Goal: Task Accomplishment & Management: Manage account settings

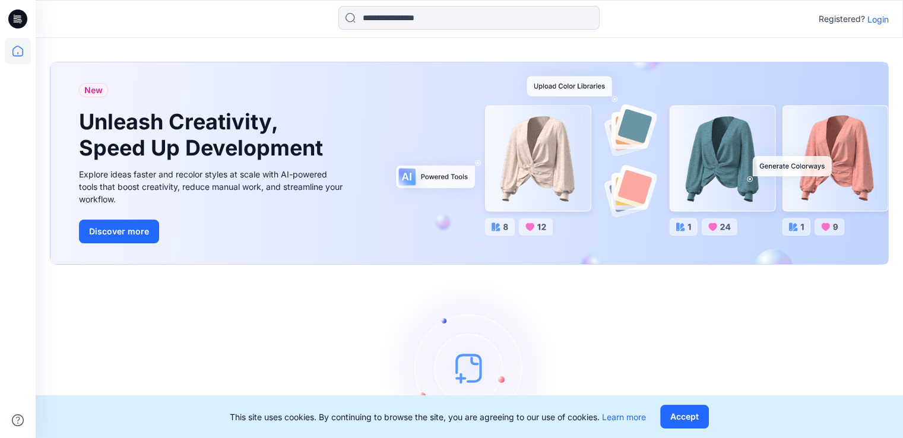
scroll to position [69, 0]
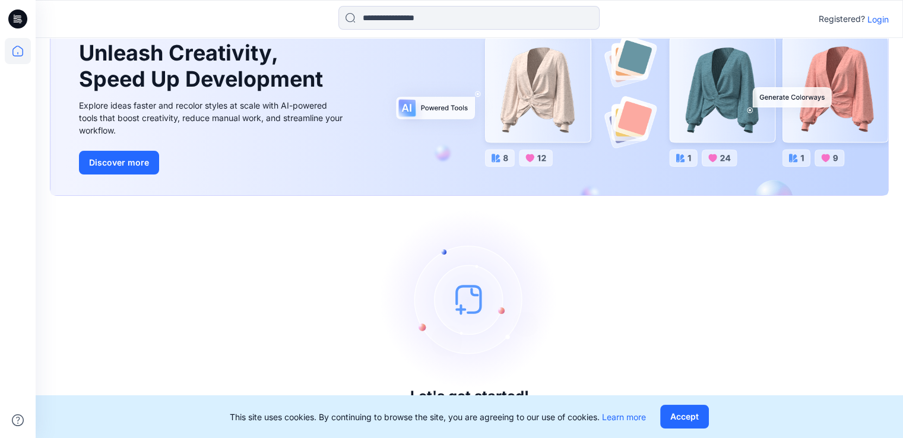
click at [874, 17] on p "Login" at bounding box center [877, 19] width 21 height 12
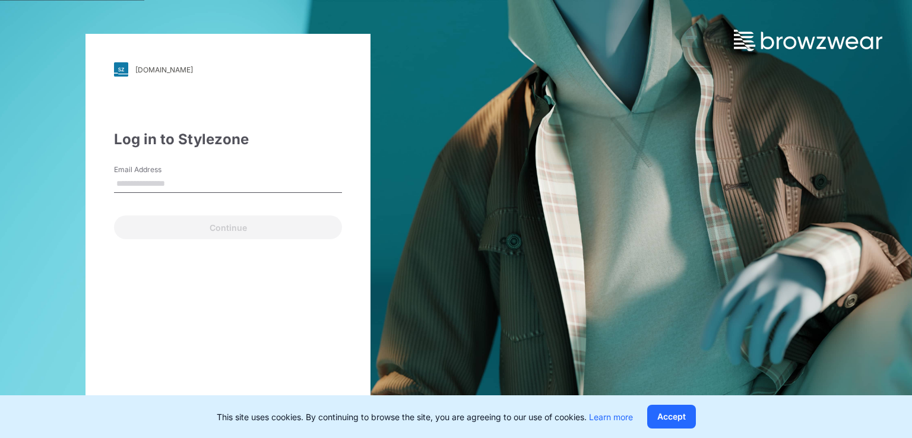
click at [259, 188] on input "Email Address" at bounding box center [228, 184] width 228 height 18
click at [252, 183] on input "Email Address" at bounding box center [228, 184] width 228 height 18
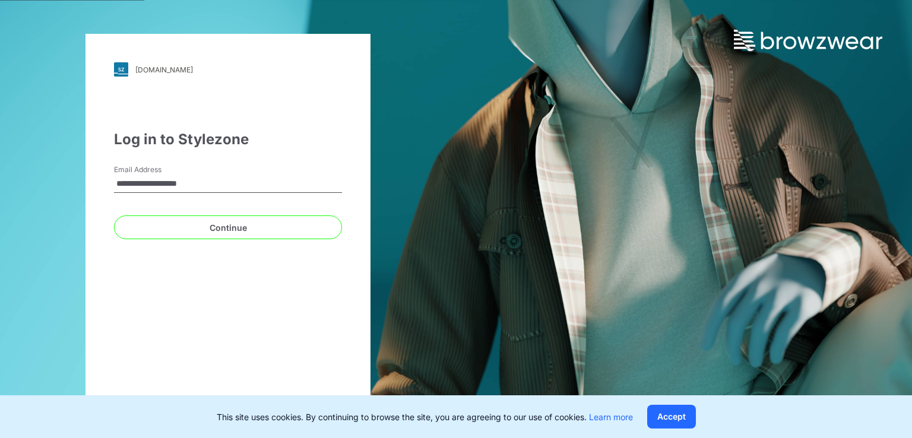
type input "**********"
click at [114, 215] on button "Continue" at bounding box center [228, 227] width 228 height 24
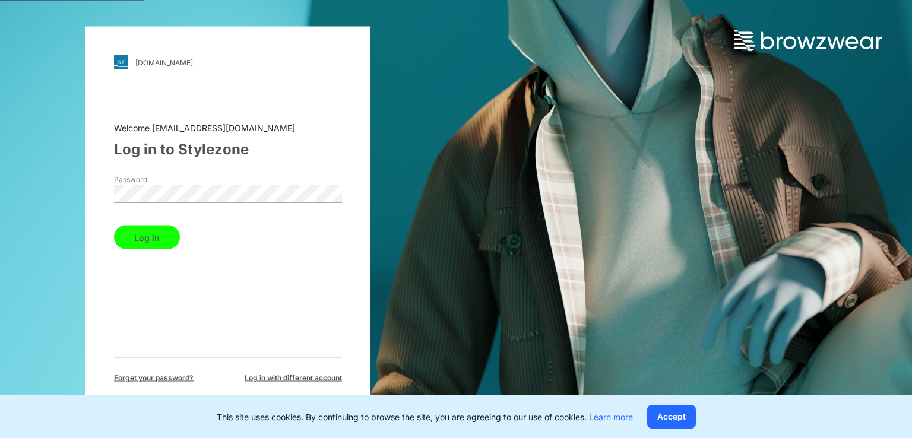
click at [114, 226] on button "Log in" at bounding box center [147, 238] width 66 height 24
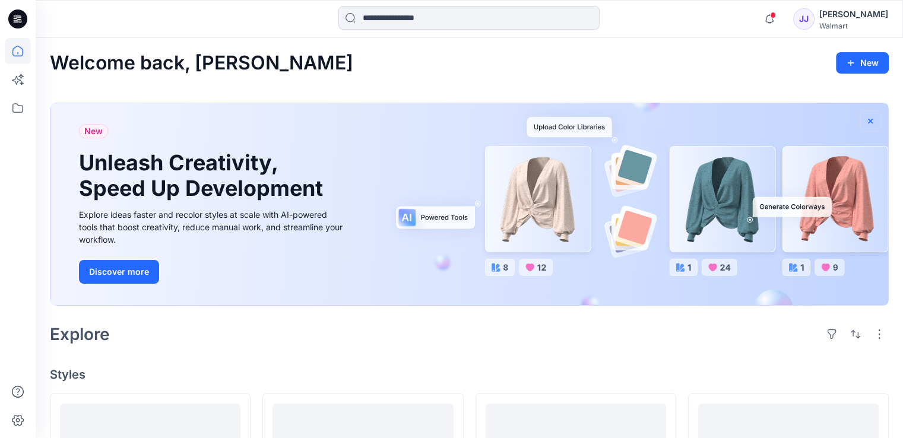
click at [869, 119] on icon "button" at bounding box center [870, 120] width 5 height 5
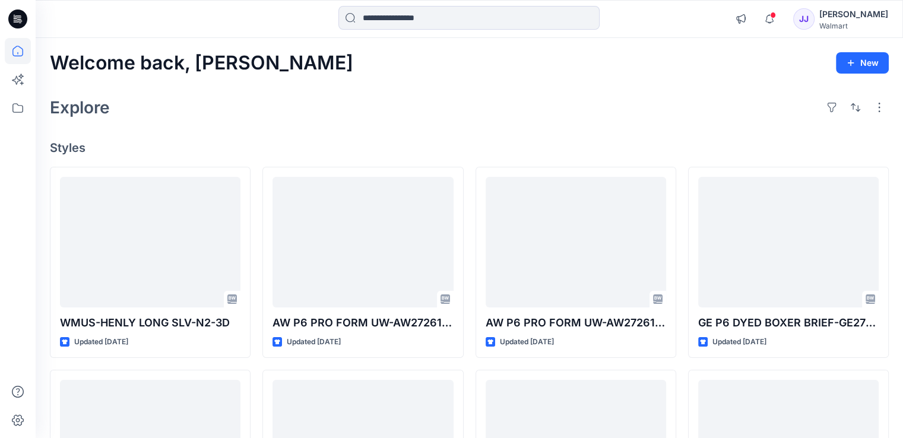
scroll to position [69, 0]
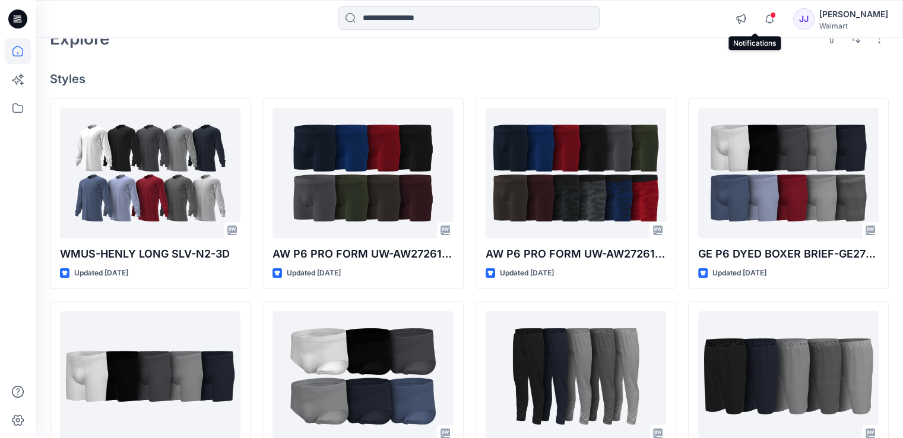
click at [770, 14] on span at bounding box center [773, 15] width 6 height 7
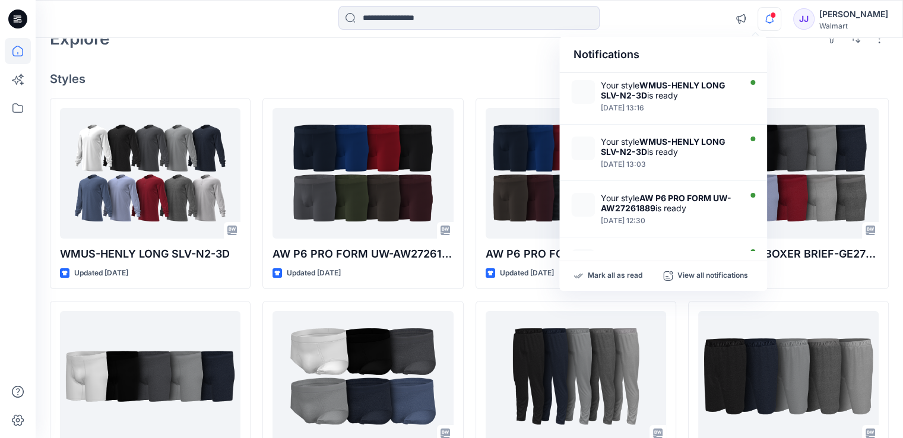
click at [770, 14] on span at bounding box center [773, 15] width 6 height 7
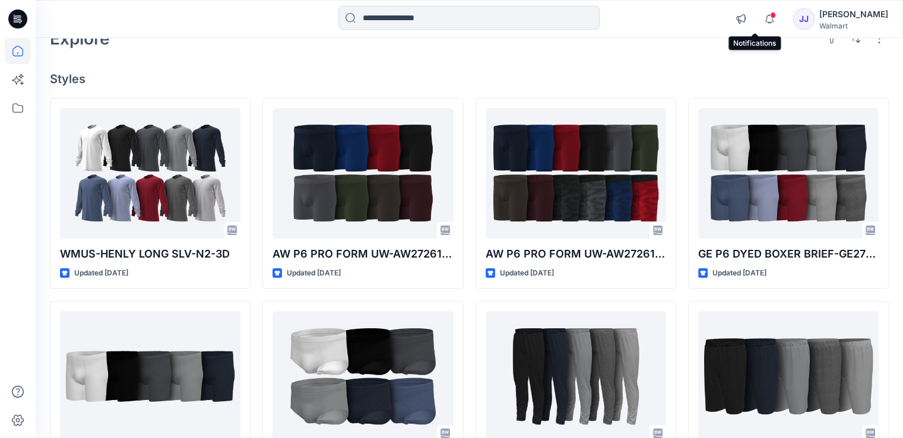
click at [770, 15] on span at bounding box center [773, 15] width 6 height 7
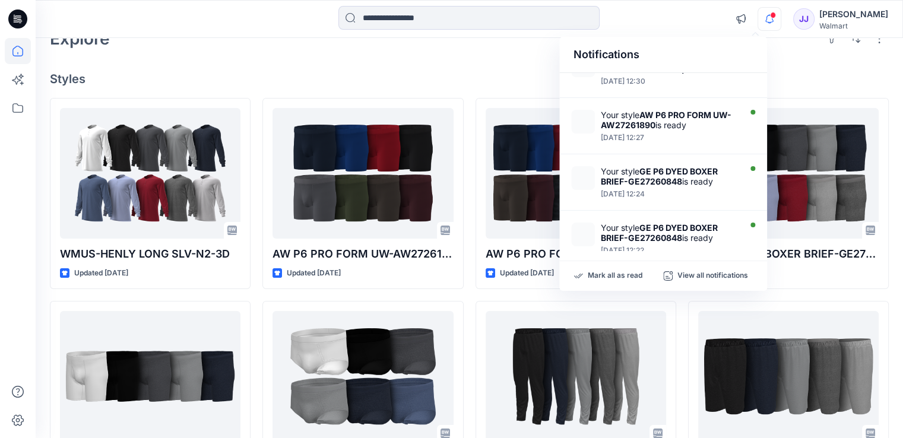
scroll to position [142, 0]
